Goal: Transaction & Acquisition: Complete application form

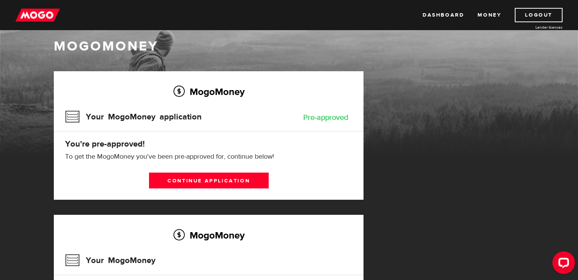
scroll to position [9, 0]
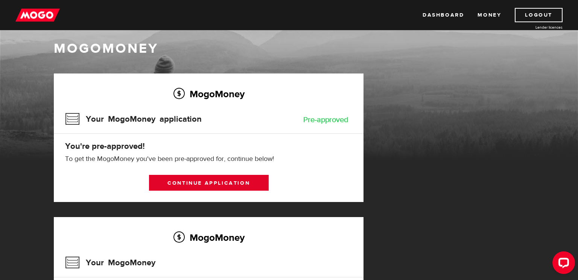
click at [219, 180] on link "Continue application" at bounding box center [209, 183] width 120 height 16
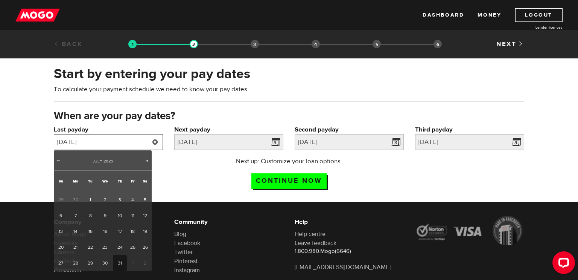
click at [99, 142] on input "2025/07/31" at bounding box center [108, 142] width 109 height 16
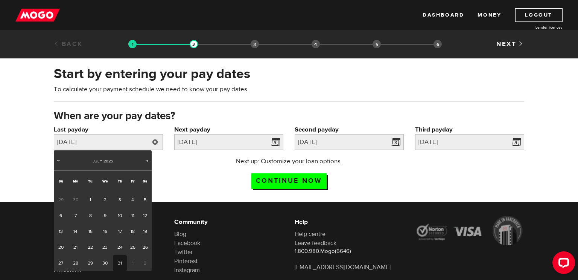
click at [143, 161] on div "Prev Next July 2025" at bounding box center [103, 160] width 98 height 20
click at [145, 161] on span "Next" at bounding box center [147, 160] width 6 height 6
click at [117, 247] on link "25" at bounding box center [120, 247] width 14 height 16
type input "[DATE]"
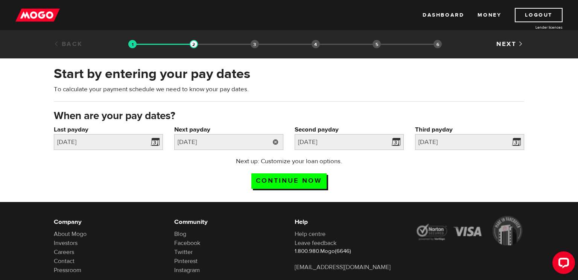
click at [277, 142] on link at bounding box center [275, 142] width 15 height 16
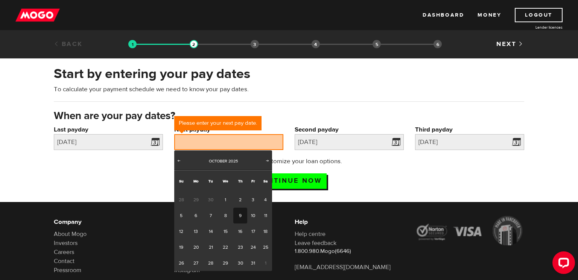
click at [239, 211] on link "9" at bounding box center [240, 215] width 14 height 16
type input "2025/10/09"
type input "2025/10/23"
type input "2025/11/6"
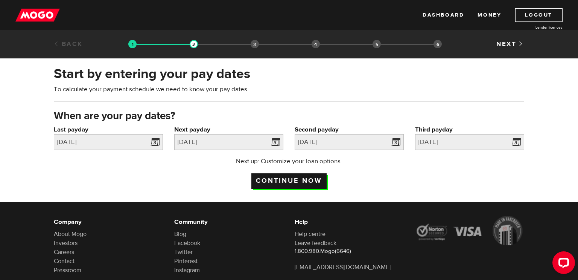
click at [307, 185] on input "Continue now" at bounding box center [288, 180] width 75 height 15
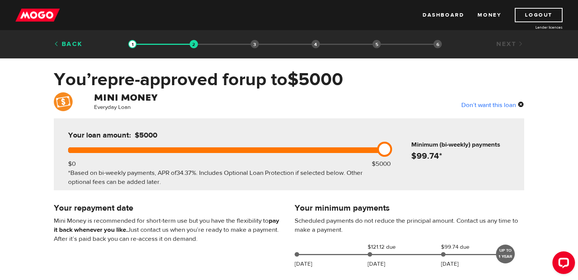
click at [79, 45] on link "Back" at bounding box center [68, 44] width 29 height 8
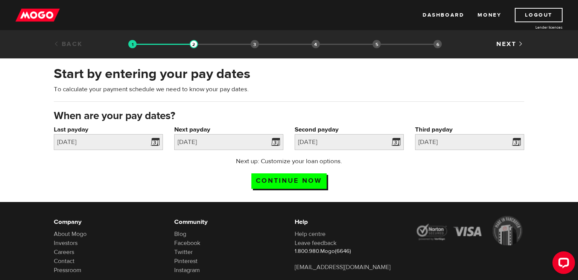
click at [78, 45] on link "Back" at bounding box center [68, 44] width 29 height 8
click at [446, 18] on link "Dashboard" at bounding box center [443, 15] width 41 height 14
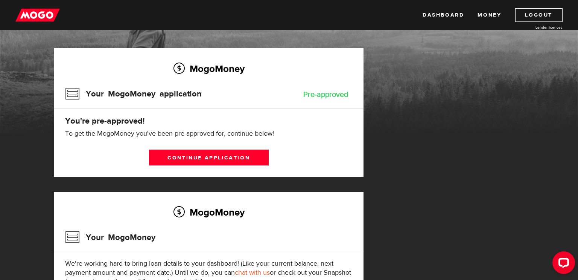
scroll to position [34, 0]
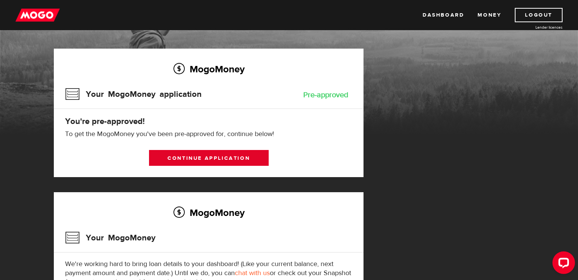
click at [237, 154] on link "Continue application" at bounding box center [209, 158] width 120 height 16
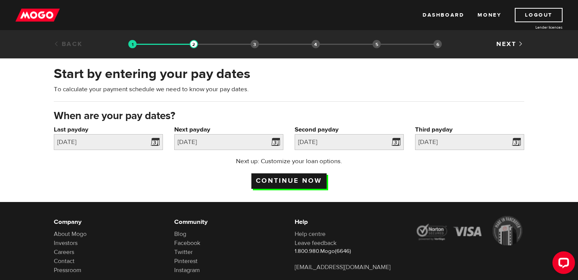
click at [311, 182] on input "Continue now" at bounding box center [288, 180] width 75 height 15
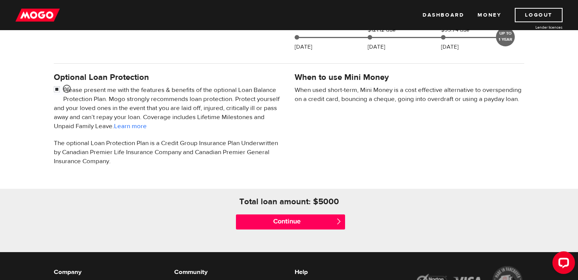
scroll to position [232, 0]
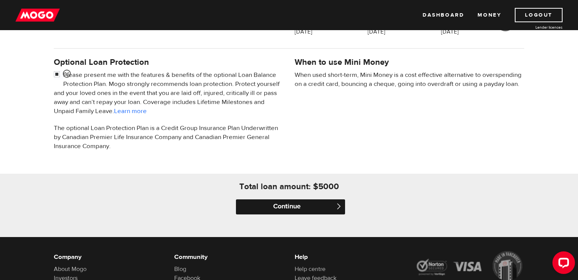
click at [296, 207] on input "Continue" at bounding box center [290, 206] width 109 height 15
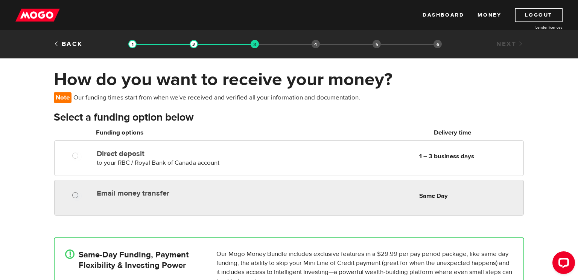
radio input "true"
click at [74, 197] on input "Email money transfer" at bounding box center [76, 195] width 9 height 9
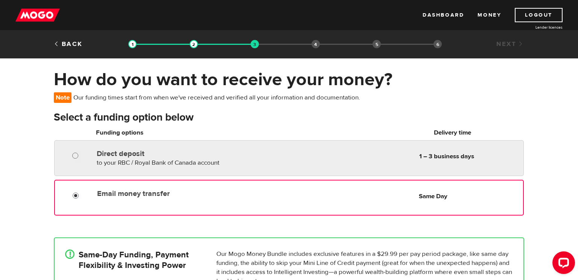
radio input "true"
click at [76, 156] on input "Direct deposit" at bounding box center [76, 156] width 9 height 9
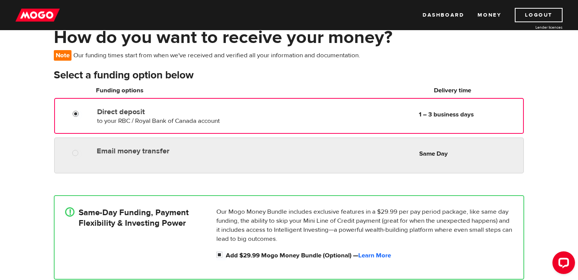
scroll to position [107, 0]
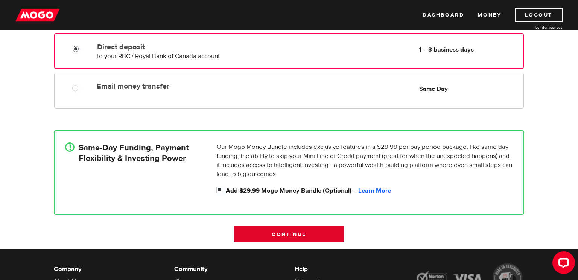
drag, startPoint x: 295, startPoint y: 232, endPoint x: 342, endPoint y: 234, distance: 46.7
click at [297, 233] on input "Continue" at bounding box center [289, 234] width 109 height 16
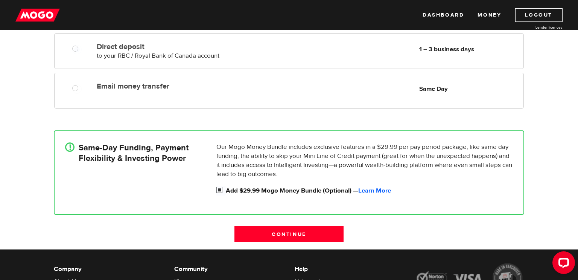
click at [219, 191] on input "Add $29.99 Mogo Money Bundle (Optional) — Learn More" at bounding box center [220, 190] width 9 height 9
checkbox input "false"
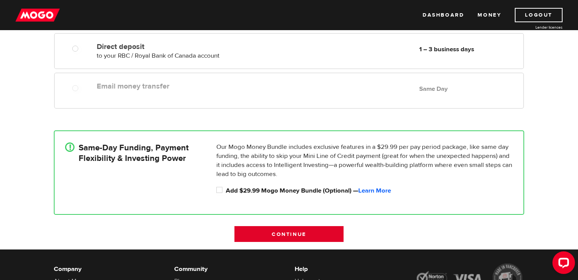
click at [270, 229] on input "Continue" at bounding box center [289, 234] width 109 height 16
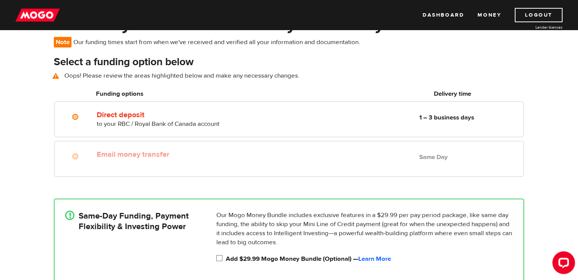
scroll to position [55, 0]
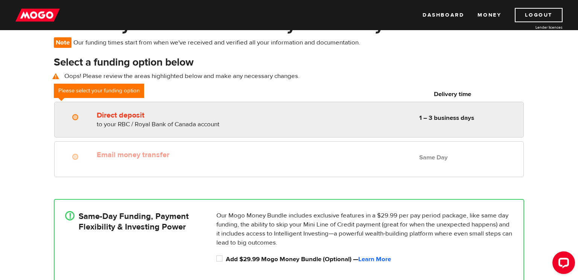
radio input "true"
click at [76, 117] on input "Direct deposit" at bounding box center [76, 117] width 9 height 9
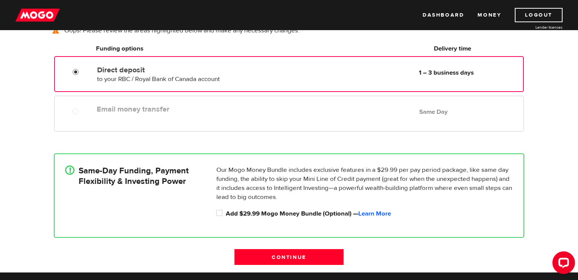
scroll to position [89, 0]
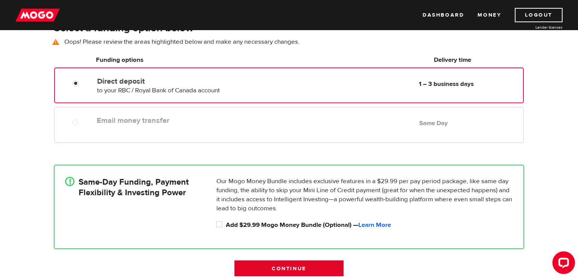
click at [318, 267] on input "Continue" at bounding box center [289, 268] width 109 height 16
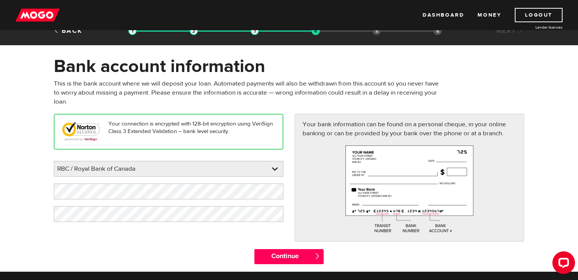
scroll to position [41, 0]
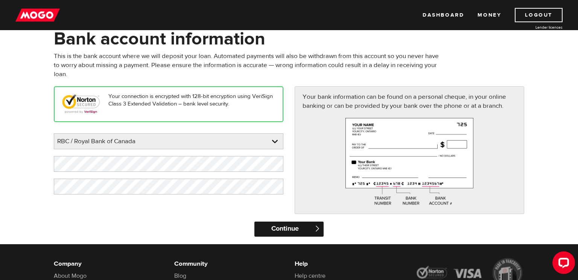
click at [283, 231] on input "Continue" at bounding box center [288, 228] width 69 height 15
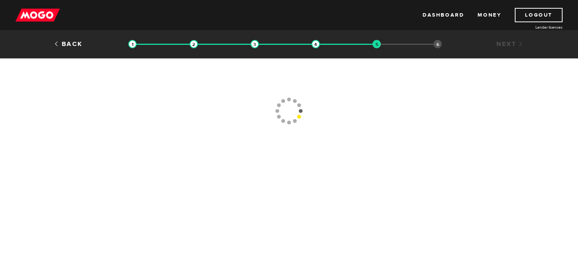
type input "[PHONE_NUMBER]"
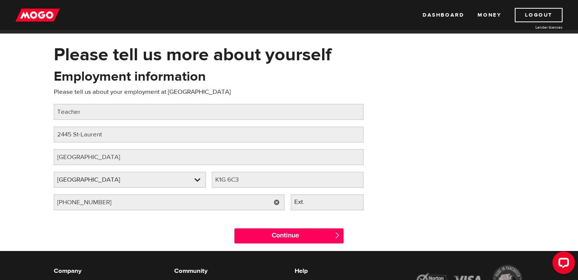
scroll to position [33, 0]
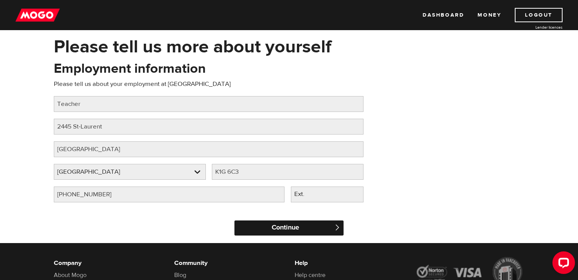
click at [276, 230] on input "Continue" at bounding box center [289, 227] width 109 height 15
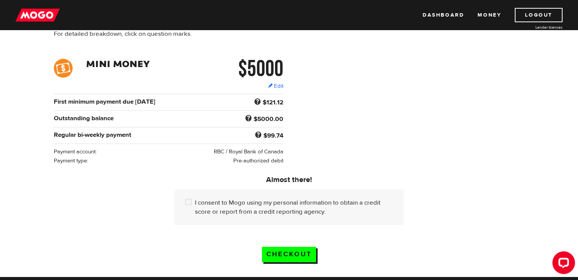
scroll to position [102, 0]
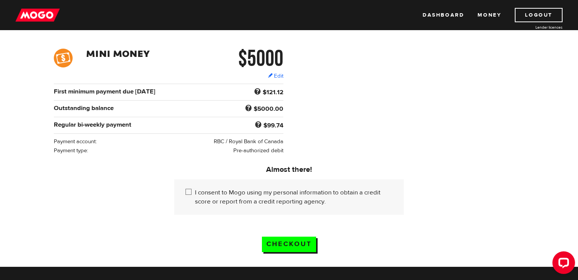
click at [190, 192] on input "I consent to Mogo using my personal information to obtain a credit score or rep…" at bounding box center [190, 192] width 9 height 9
checkbox input "true"
click at [295, 241] on input "Checkout" at bounding box center [289, 243] width 54 height 15
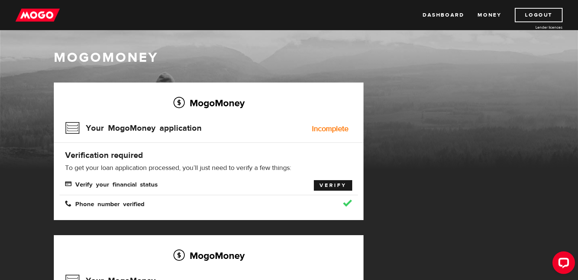
click at [344, 189] on link "Verify" at bounding box center [333, 185] width 38 height 11
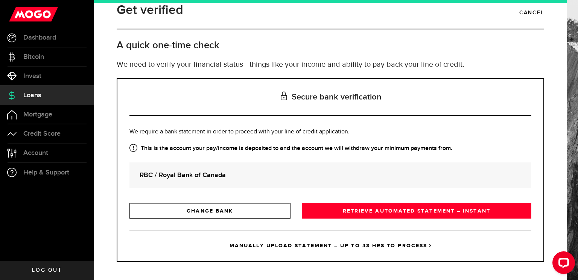
scroll to position [16, 0]
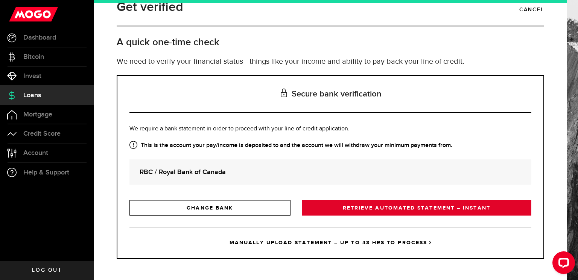
click at [399, 209] on link "RETRIEVE AUTOMATED STATEMENT – INSTANT" at bounding box center [417, 208] width 230 height 16
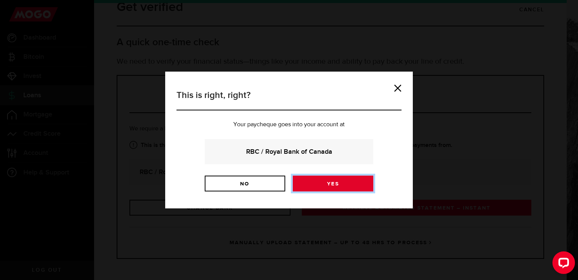
click at [347, 185] on link "Yes" at bounding box center [333, 183] width 81 height 16
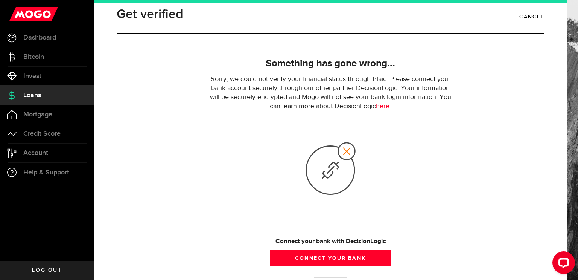
scroll to position [52, 0]
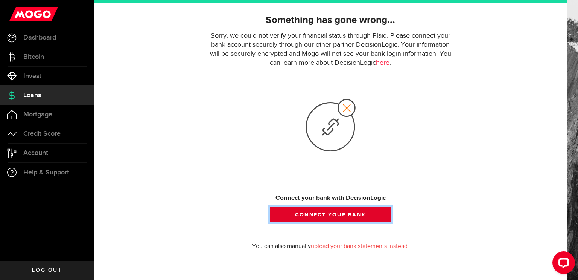
click at [355, 213] on button "Connect your bank" at bounding box center [330, 214] width 121 height 16
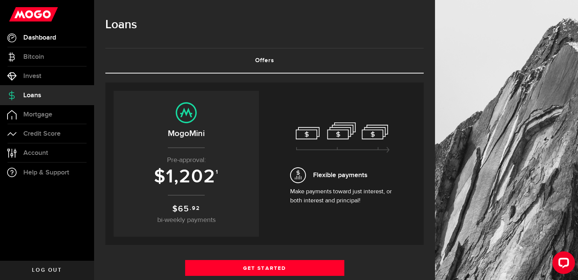
click at [23, 35] on span "Dashboard" at bounding box center [39, 37] width 33 height 7
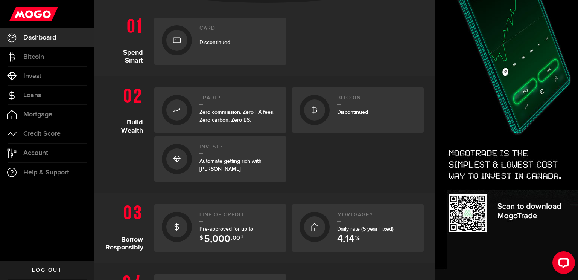
scroll to position [264, 0]
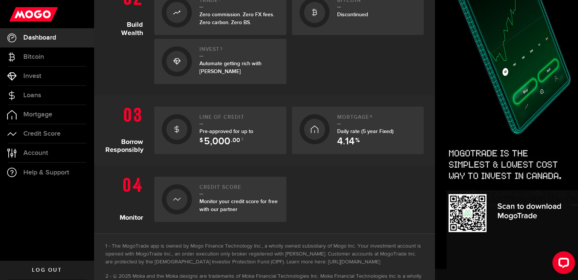
click at [239, 140] on span ".00" at bounding box center [235, 141] width 9 height 9
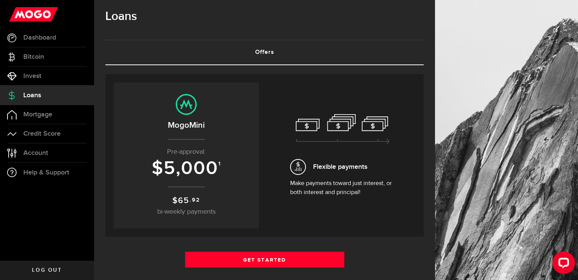
scroll to position [88, 0]
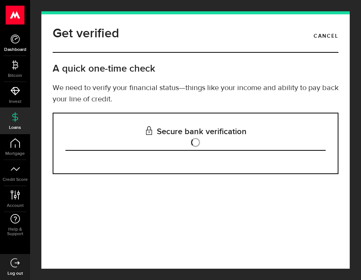
click at [8, 45] on link "Dashboard" at bounding box center [15, 43] width 30 height 26
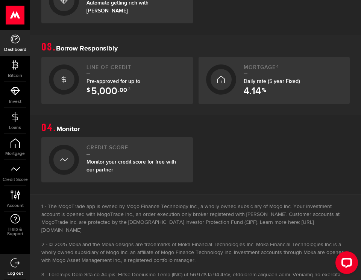
scroll to position [355, 0]
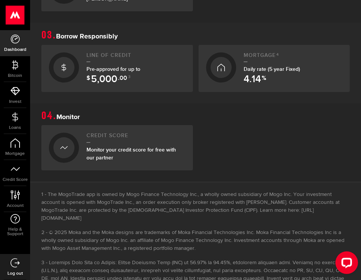
click at [110, 78] on span "5,000" at bounding box center [104, 80] width 26 height 10
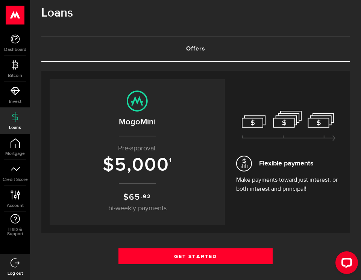
scroll to position [158, 0]
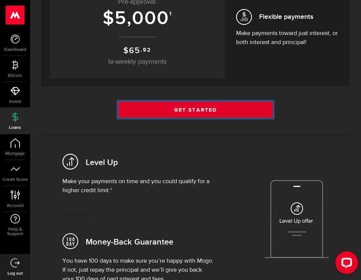
click at [210, 111] on link "Get Started" at bounding box center [196, 110] width 154 height 16
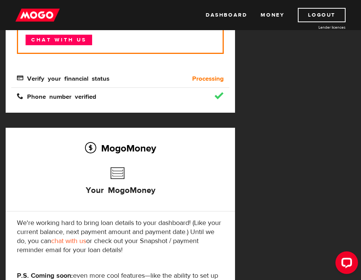
scroll to position [190, 0]
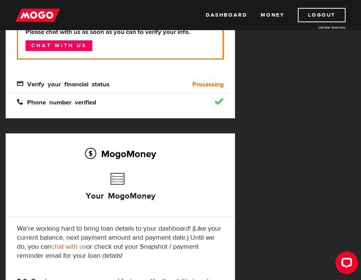
click at [190, 83] on div "Processing" at bounding box center [202, 84] width 55 height 9
click at [71, 81] on span "Verify your financial status" at bounding box center [63, 83] width 93 height 6
drag, startPoint x: 217, startPoint y: 17, endPoint x: 242, endPoint y: 33, distance: 29.7
click at [217, 17] on link "Dashboard" at bounding box center [226, 15] width 41 height 14
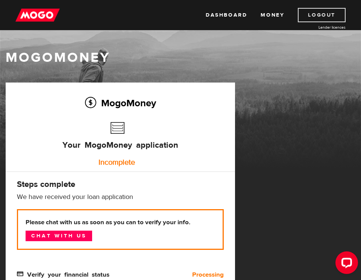
click at [312, 15] on link "Logout" at bounding box center [322, 15] width 48 height 14
